Goal: Navigation & Orientation: Find specific page/section

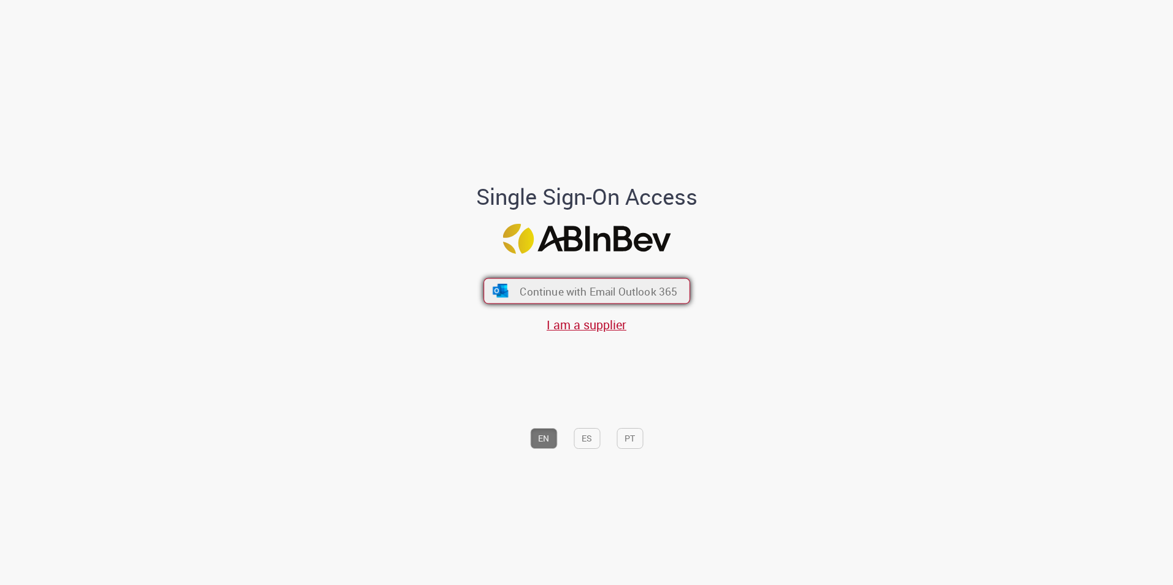
click at [641, 285] on span "Continue with Email Outlook 365" at bounding box center [599, 291] width 158 height 14
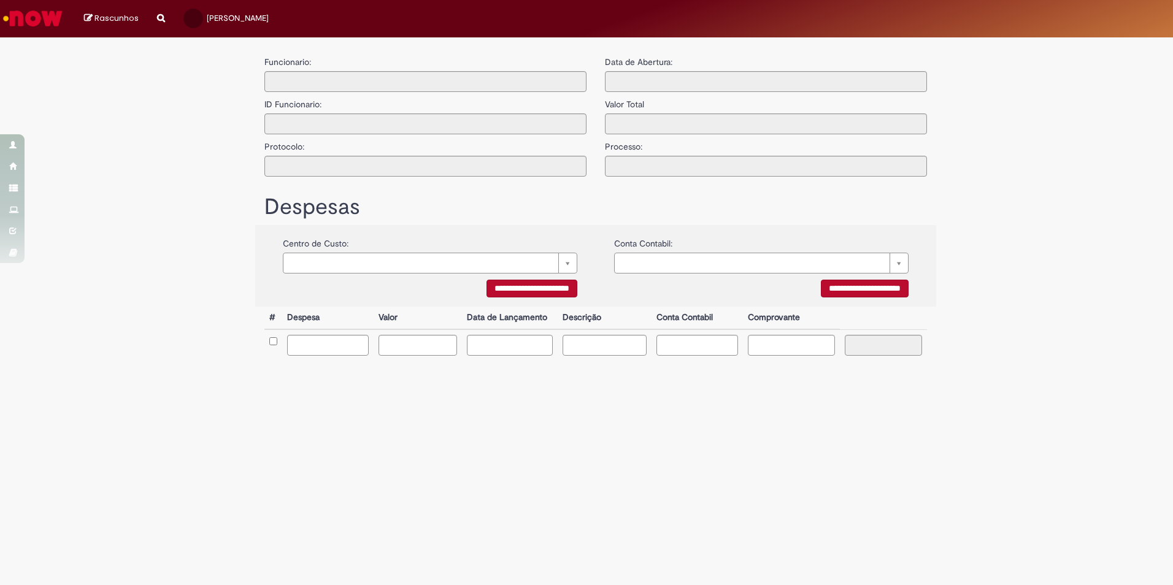
type input "**********"
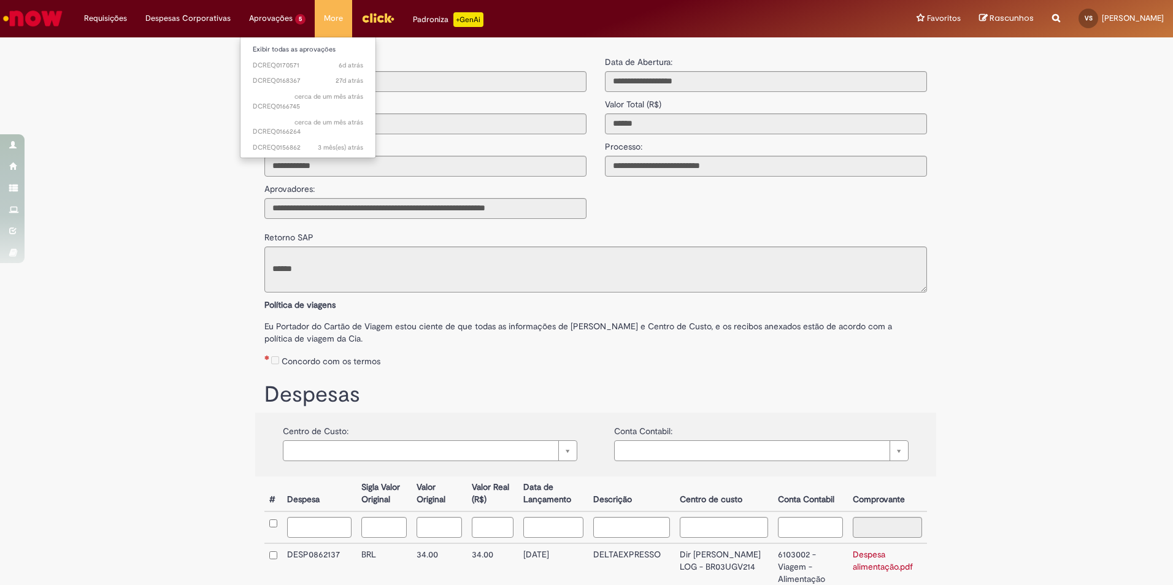
click at [279, 18] on li "Aprovações 5 Exibir todas as aprovações 6d atrás 6 dias atrás DCREQ0170571 27d …" at bounding box center [277, 18] width 75 height 37
click at [48, 17] on img "Ir para a Homepage" at bounding box center [32, 18] width 63 height 25
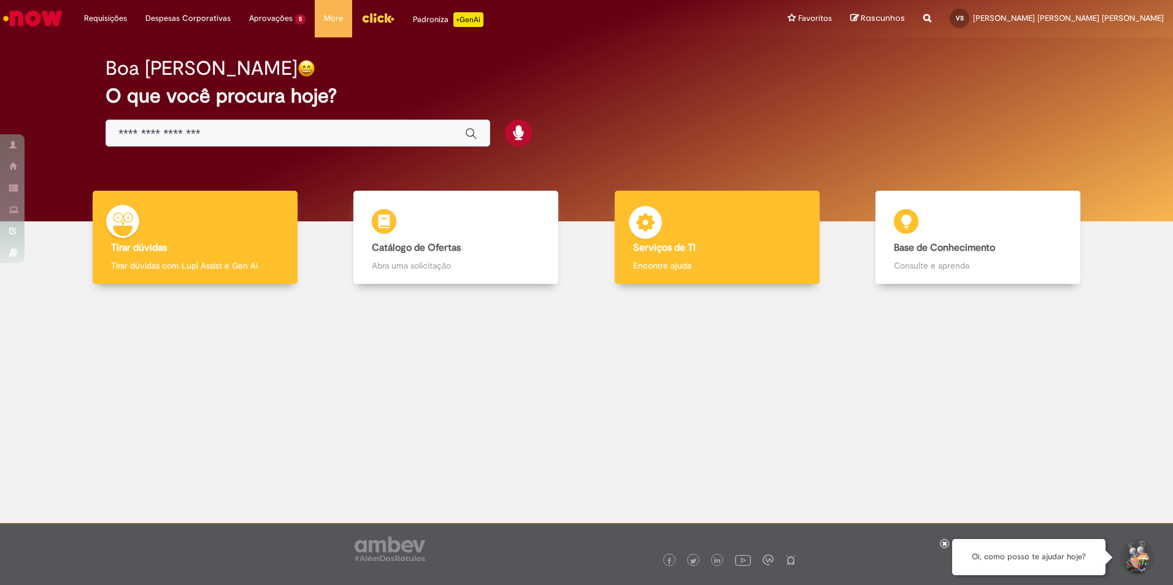
click at [684, 230] on div "Serviços de TI Serviços de TI Encontre ajuda" at bounding box center [717, 238] width 205 height 94
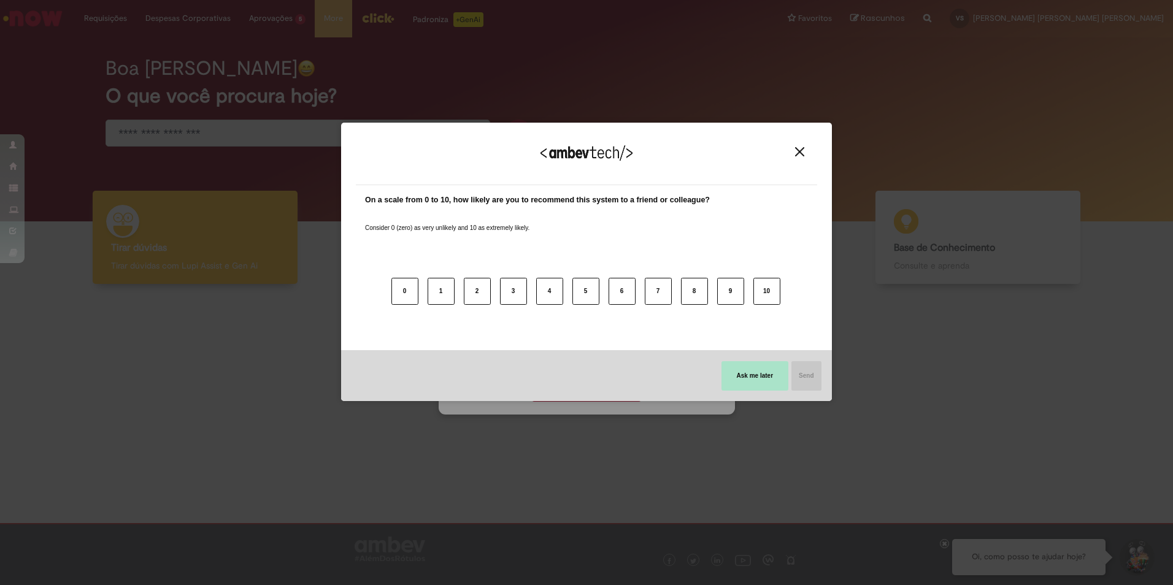
click at [760, 379] on button "Ask me later" at bounding box center [755, 375] width 67 height 29
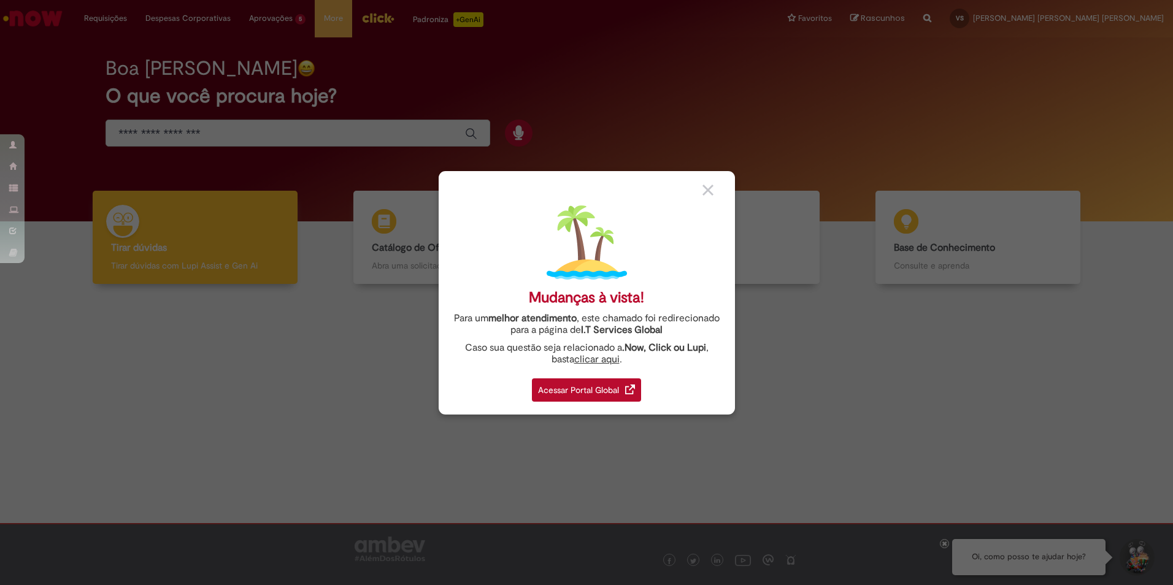
click at [598, 392] on div "Acessar Portal Global" at bounding box center [586, 390] width 109 height 23
